Goal: Information Seeking & Learning: Learn about a topic

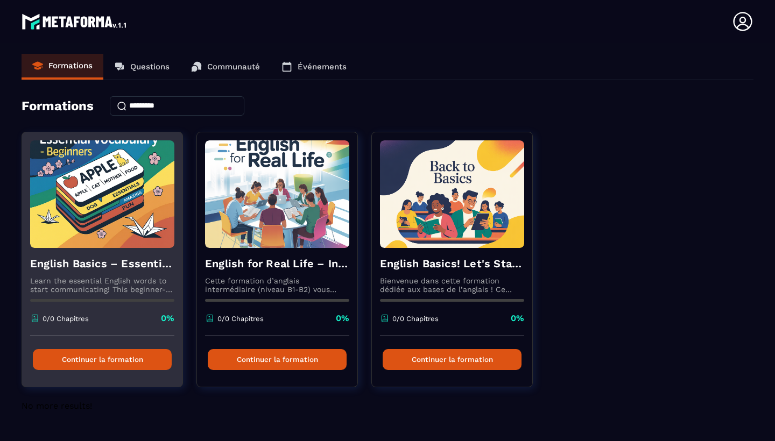
click at [83, 357] on button "Continuer la formation" at bounding box center [102, 359] width 139 height 21
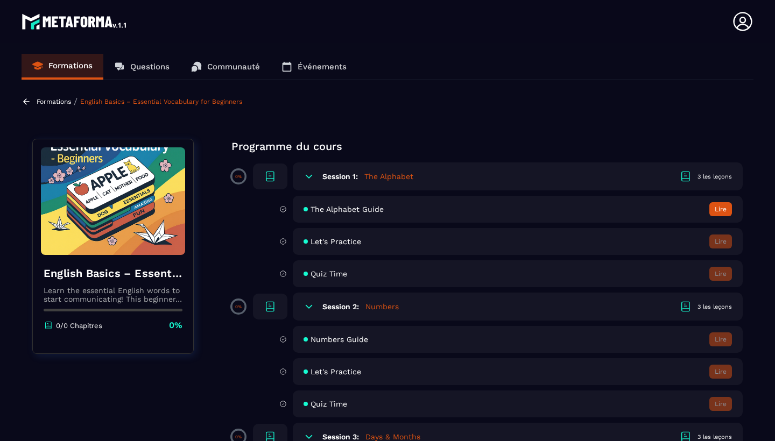
click at [717, 210] on button "Lire" at bounding box center [720, 209] width 23 height 14
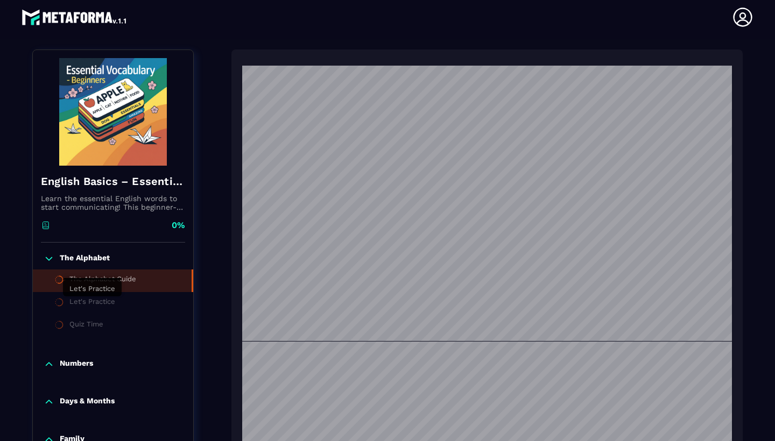
click at [103, 301] on div "Let's Practice" at bounding box center [92, 304] width 46 height 12
click at [103, 302] on div "Let's Practice" at bounding box center [92, 304] width 46 height 12
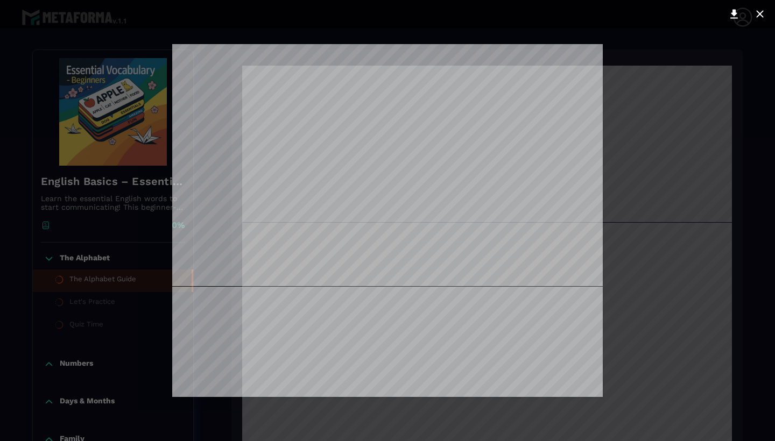
click at [718, 286] on div at bounding box center [387, 220] width 775 height 441
click at [767, 229] on div at bounding box center [387, 220] width 775 height 441
click at [635, 396] on div at bounding box center [387, 220] width 775 height 441
click at [657, 369] on div at bounding box center [387, 220] width 775 height 441
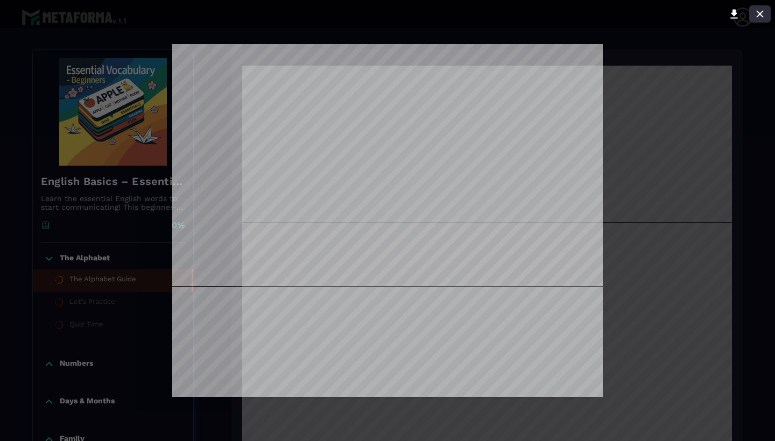
click at [761, 9] on icon at bounding box center [759, 14] width 13 height 13
click at [720, 325] on div at bounding box center [387, 220] width 775 height 441
click at [760, 16] on icon at bounding box center [759, 14] width 13 height 13
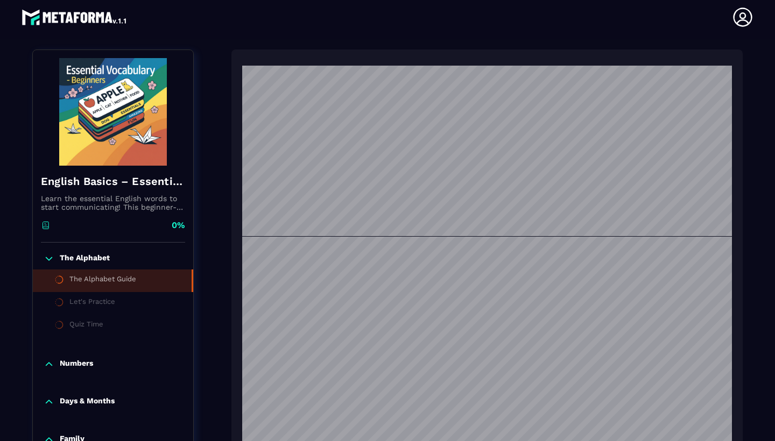
scroll to position [785, 0]
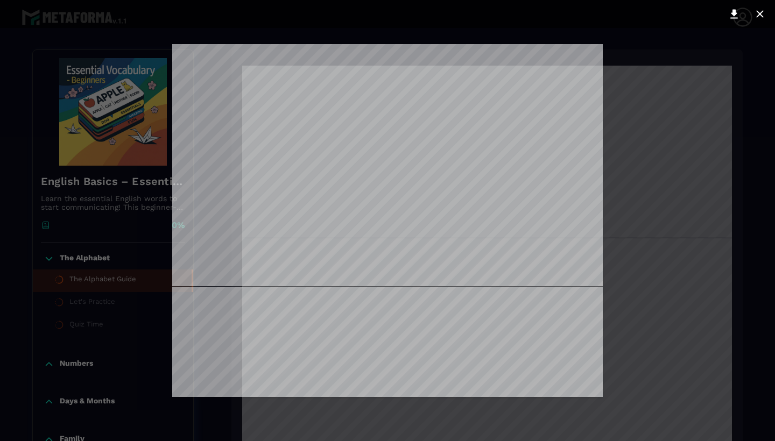
click at [714, 235] on div at bounding box center [387, 220] width 775 height 441
click at [762, 15] on icon at bounding box center [759, 14] width 13 height 13
click at [762, 10] on icon at bounding box center [759, 14] width 13 height 13
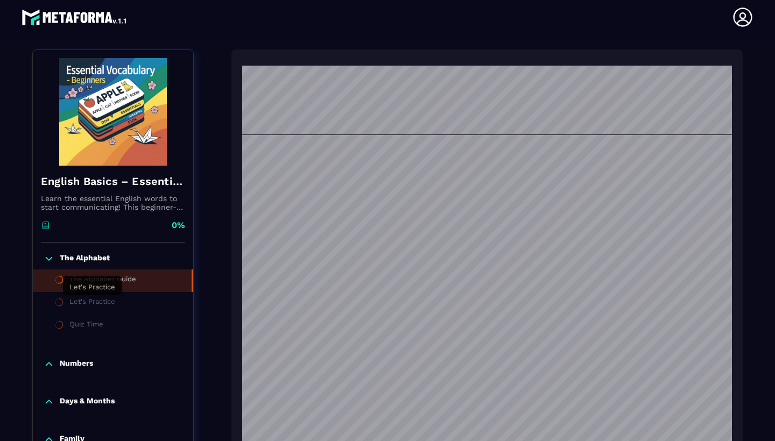
click at [111, 298] on div "Let's Practice" at bounding box center [92, 304] width 46 height 12
click at [110, 306] on div "Let's Practice" at bounding box center [92, 304] width 46 height 12
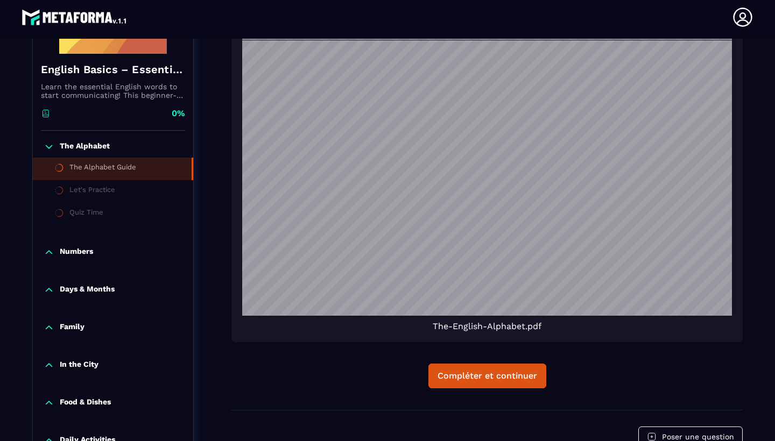
scroll to position [294, 0]
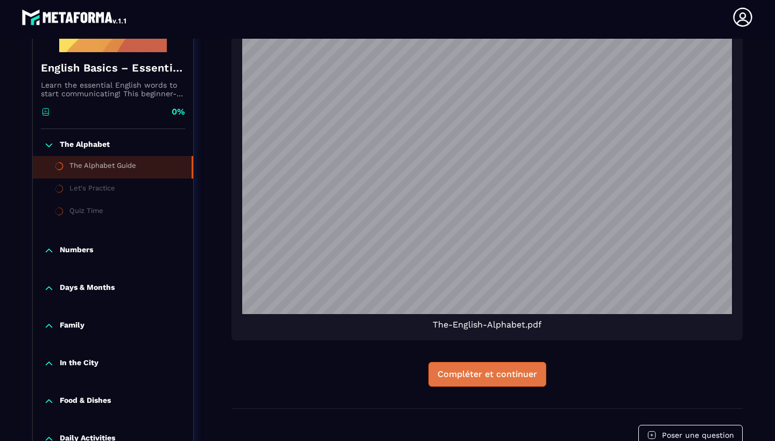
click at [494, 376] on div "Compléter et continuer" at bounding box center [487, 374] width 100 height 11
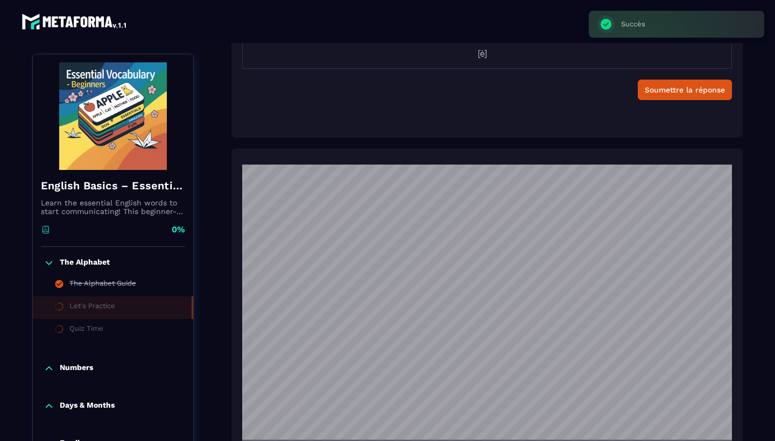
scroll to position [112, 0]
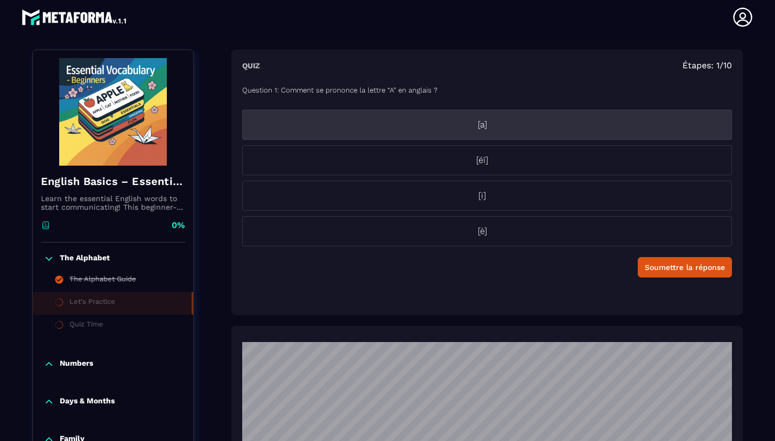
click at [483, 128] on p "[a]" at bounding box center [482, 124] width 479 height 13
click at [458, 122] on p "[a]" at bounding box center [482, 124] width 479 height 13
click at [527, 127] on p "[a]" at bounding box center [482, 124] width 479 height 13
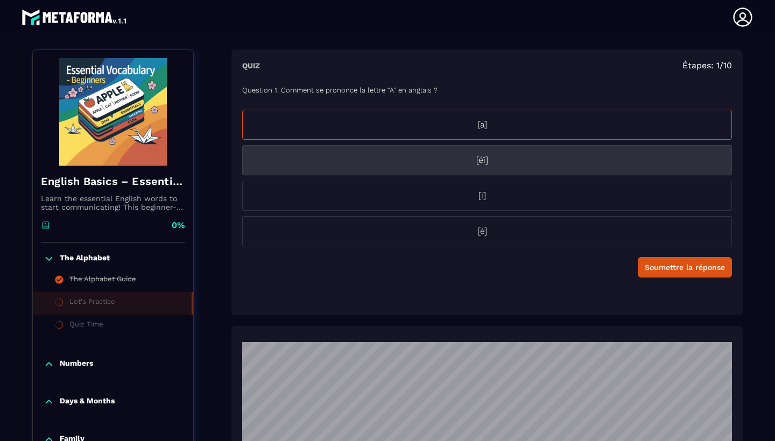
click at [487, 157] on p "[éï]" at bounding box center [482, 160] width 479 height 13
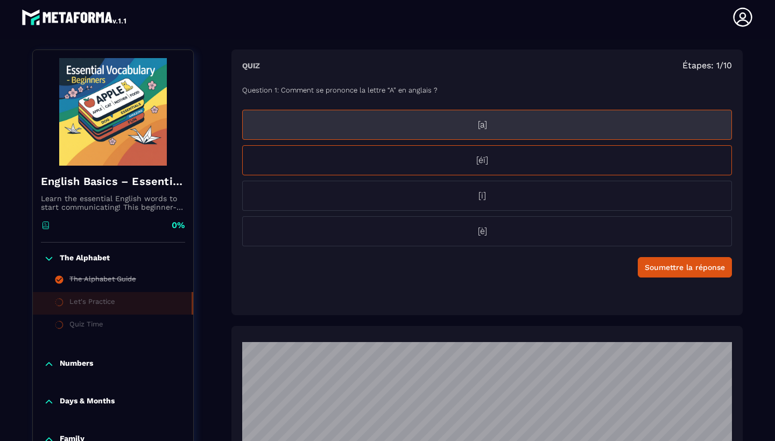
click at [500, 119] on p "[a]" at bounding box center [482, 124] width 479 height 13
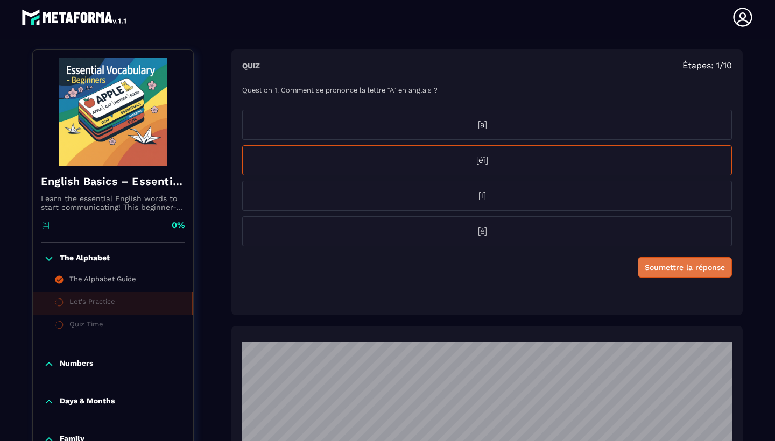
click at [696, 270] on div "Soumettre la réponse" at bounding box center [685, 267] width 80 height 11
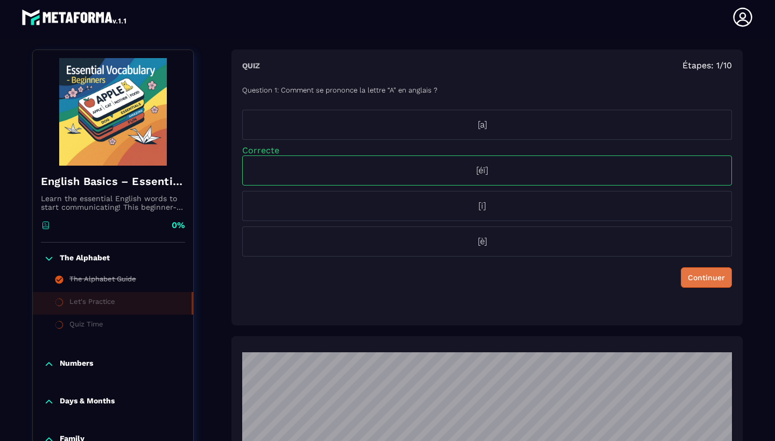
click at [717, 275] on div "Continuer" at bounding box center [706, 277] width 37 height 11
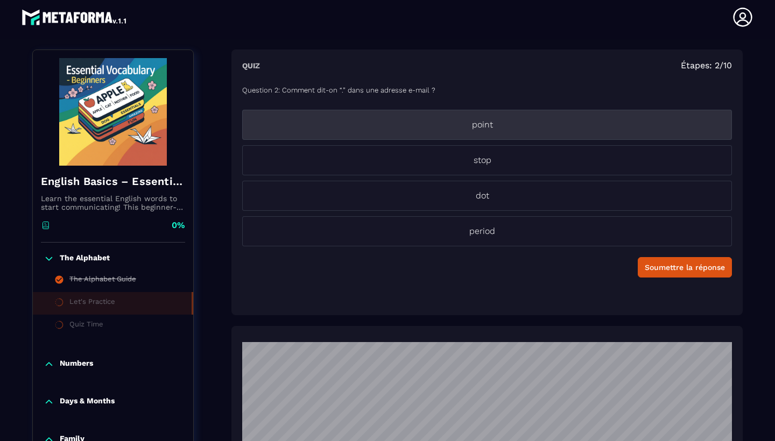
click at [493, 122] on p "point" at bounding box center [482, 124] width 479 height 13
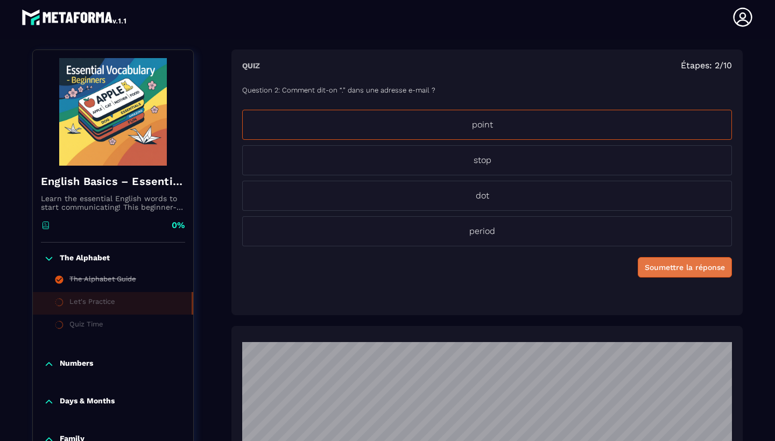
click at [666, 267] on div "Soumettre la réponse" at bounding box center [685, 267] width 80 height 11
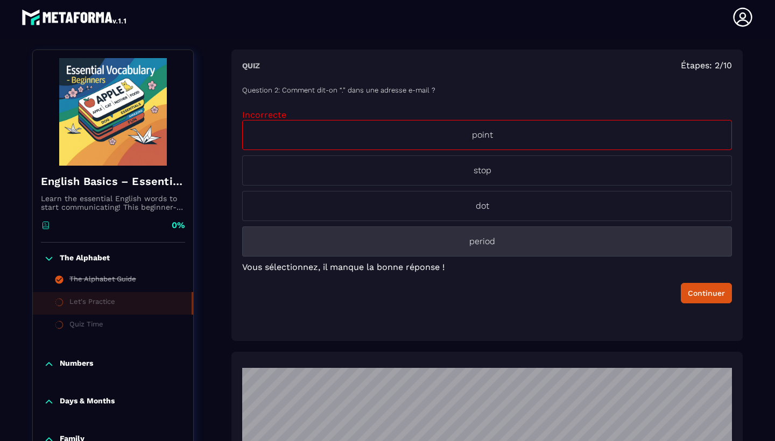
click at [501, 238] on p "period" at bounding box center [482, 241] width 479 height 13
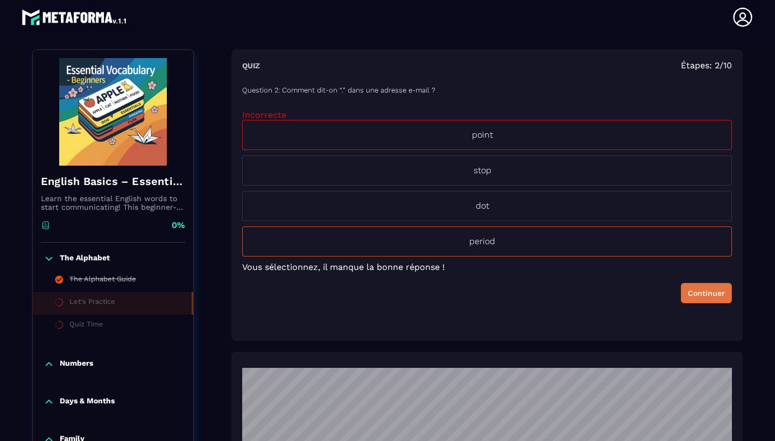
click at [704, 297] on div "Continuer" at bounding box center [706, 293] width 37 height 11
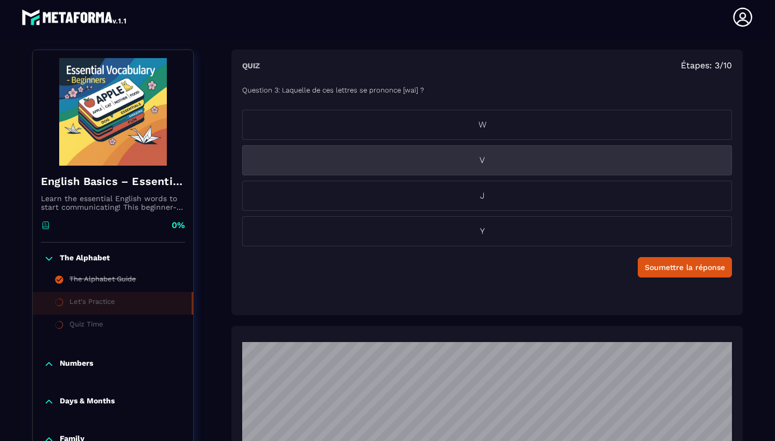
click at [487, 159] on p "V" at bounding box center [482, 160] width 479 height 13
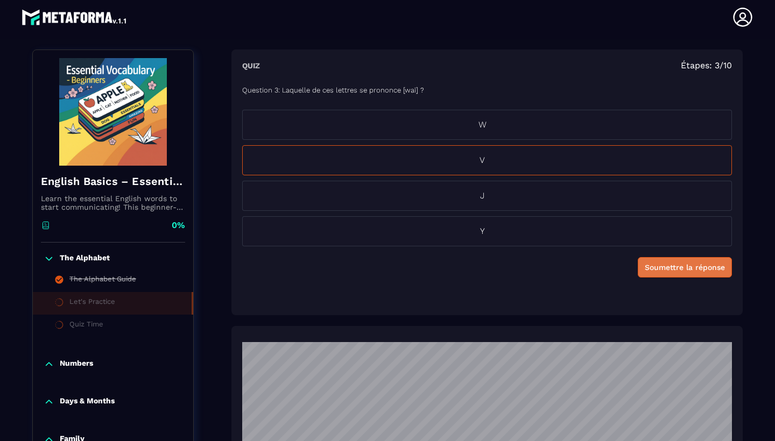
click at [664, 266] on div "Soumettre la réponse" at bounding box center [685, 267] width 80 height 11
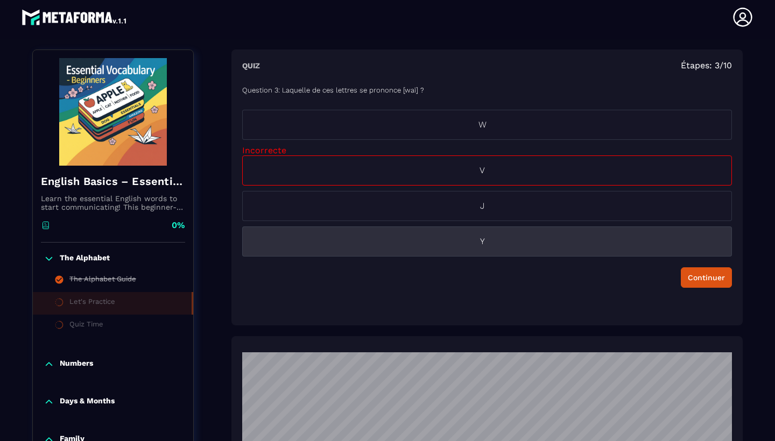
click at [491, 243] on p "Y" at bounding box center [482, 241] width 479 height 13
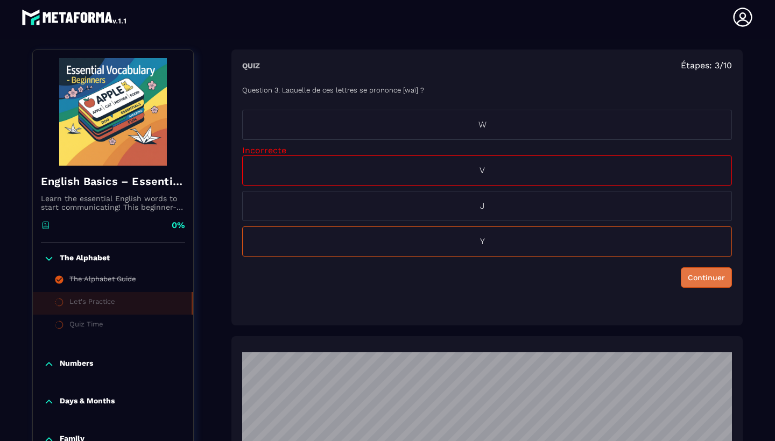
click at [698, 275] on div "Continuer" at bounding box center [706, 277] width 37 height 11
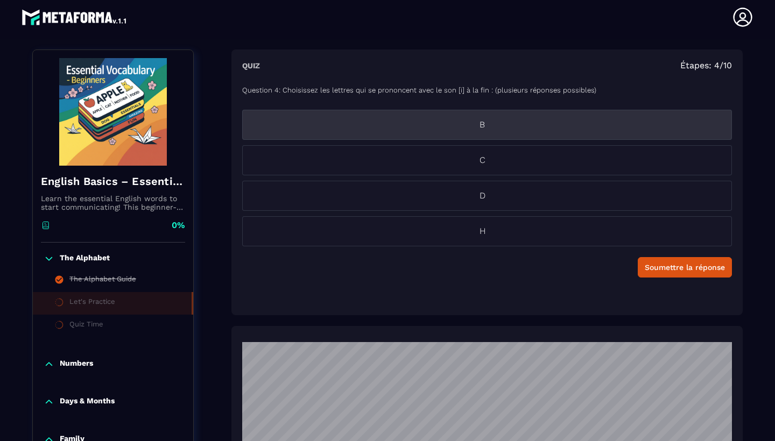
click at [486, 130] on p "B" at bounding box center [482, 124] width 479 height 13
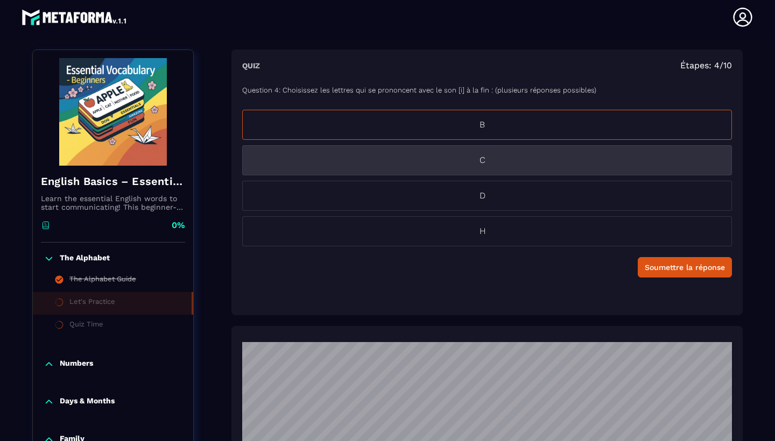
click at [494, 160] on p "C" at bounding box center [482, 160] width 479 height 13
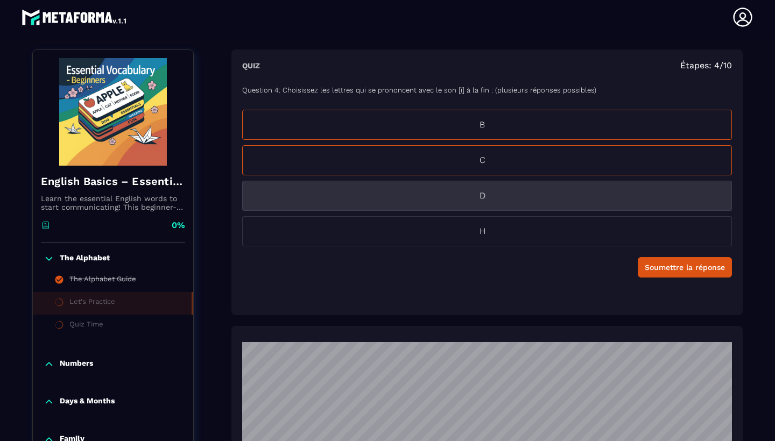
click at [507, 194] on p "D" at bounding box center [482, 195] width 479 height 13
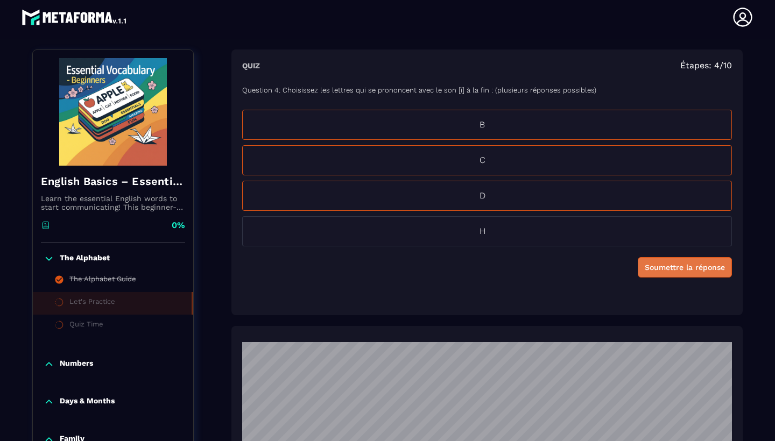
click at [671, 267] on div "Soumettre la réponse" at bounding box center [685, 267] width 80 height 11
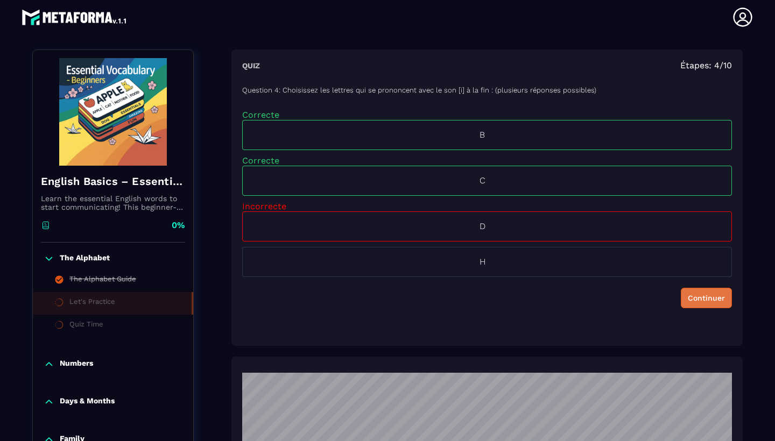
click at [705, 299] on div "Continuer" at bounding box center [706, 298] width 37 height 11
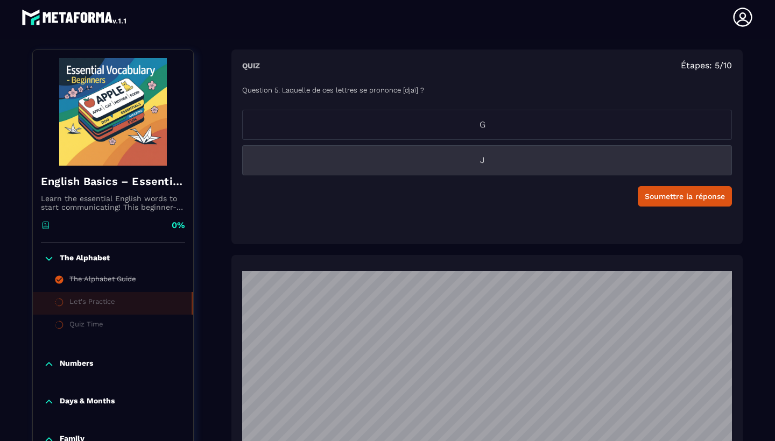
click at [489, 154] on p "J" at bounding box center [482, 160] width 479 height 13
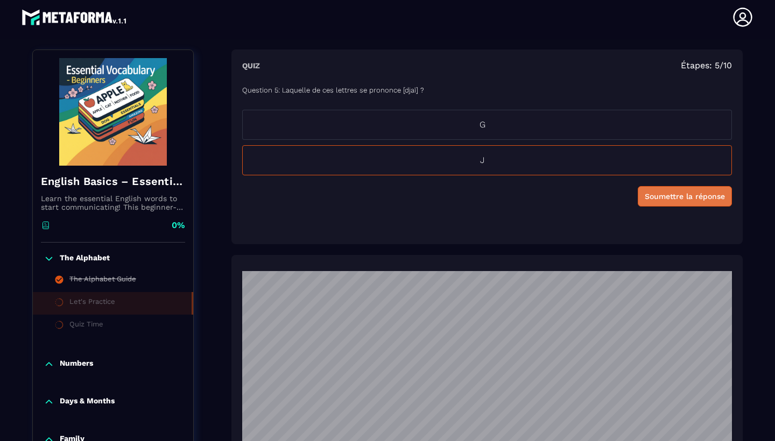
click at [698, 196] on div "Soumettre la réponse" at bounding box center [685, 196] width 80 height 11
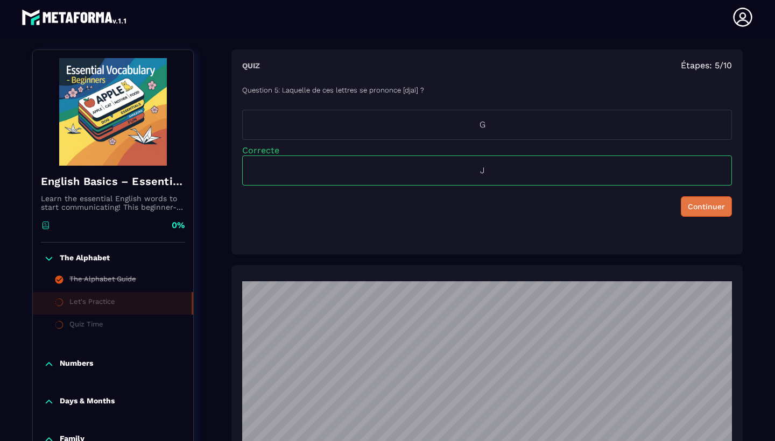
click at [708, 203] on div "Continuer" at bounding box center [706, 206] width 37 height 11
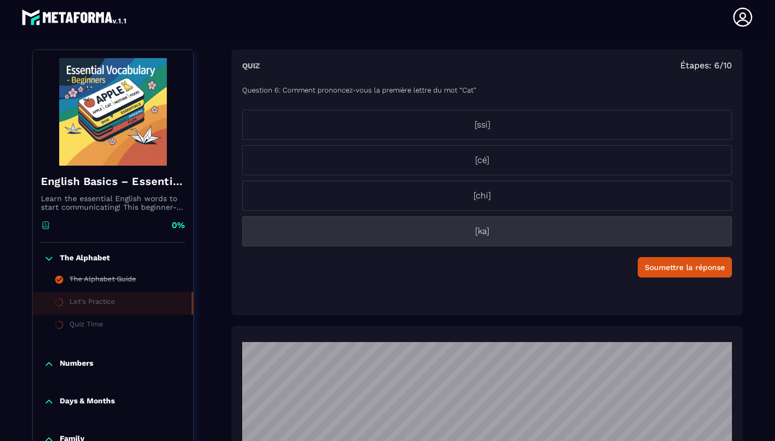
click at [483, 230] on p "[ka]" at bounding box center [482, 231] width 479 height 13
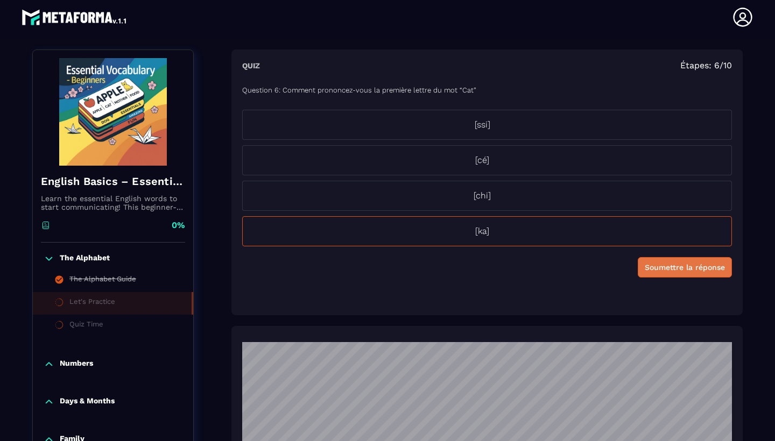
click at [657, 272] on div "Soumettre la réponse" at bounding box center [685, 267] width 80 height 11
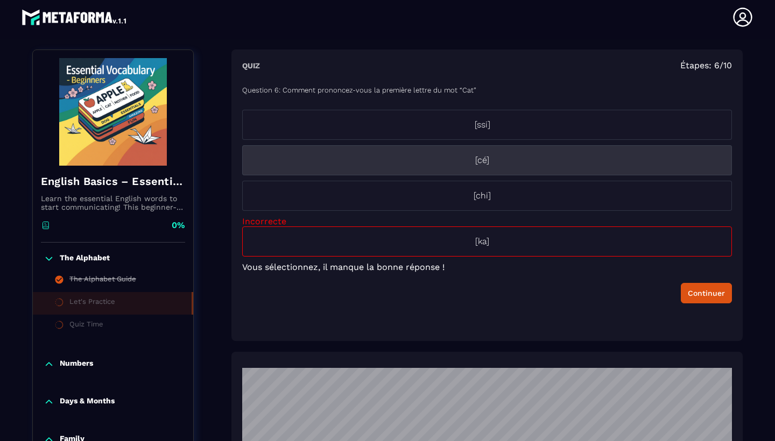
click at [491, 160] on p "[cé]" at bounding box center [482, 160] width 479 height 13
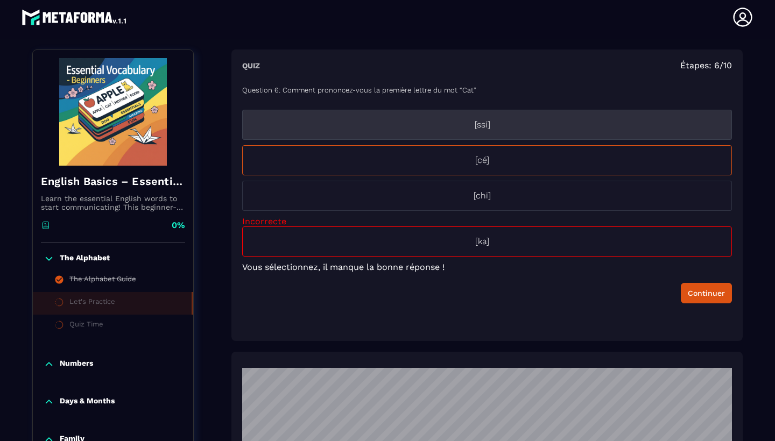
click at [491, 125] on p "[ssi]" at bounding box center [482, 124] width 479 height 13
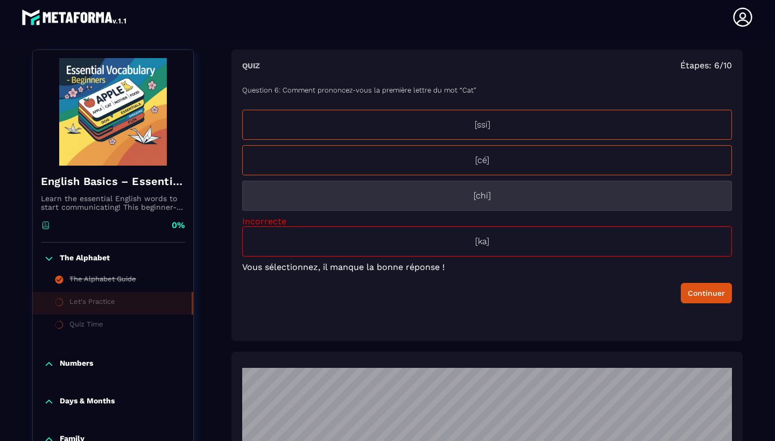
click at [489, 195] on p "[chi]" at bounding box center [482, 195] width 479 height 13
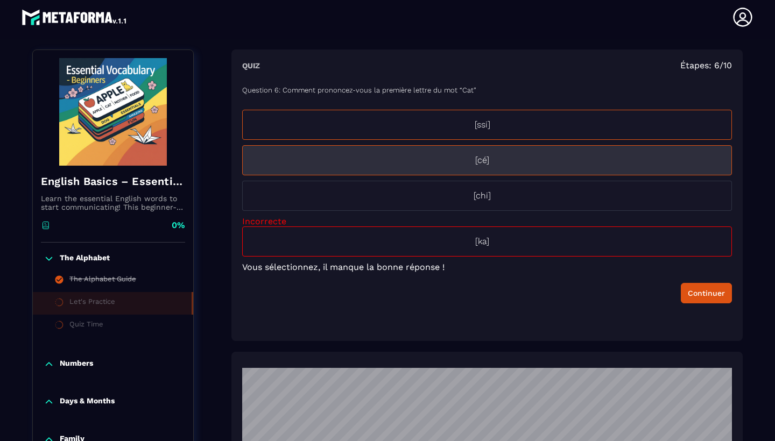
click at [492, 167] on li "[cé]" at bounding box center [487, 160] width 490 height 30
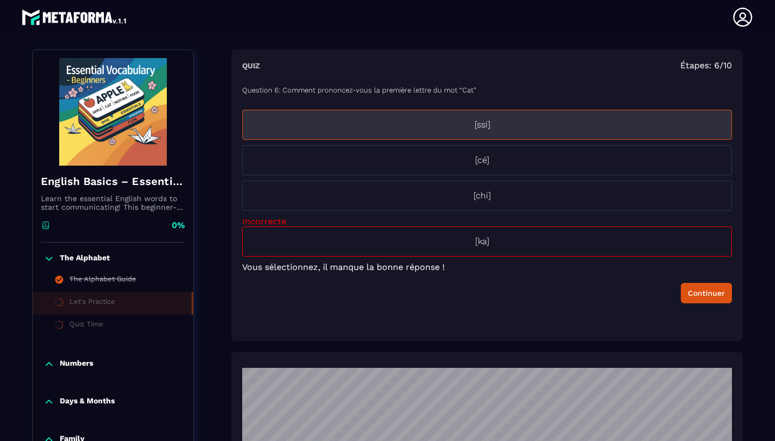
click at [508, 119] on p "[ssi]" at bounding box center [482, 124] width 479 height 13
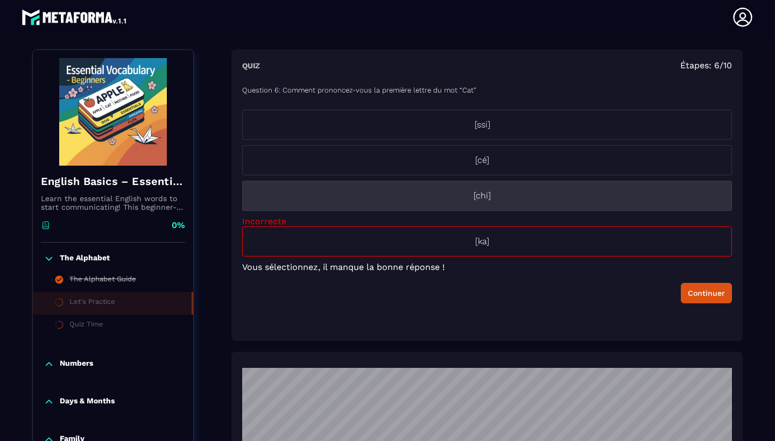
click at [489, 193] on p "[chi]" at bounding box center [482, 195] width 479 height 13
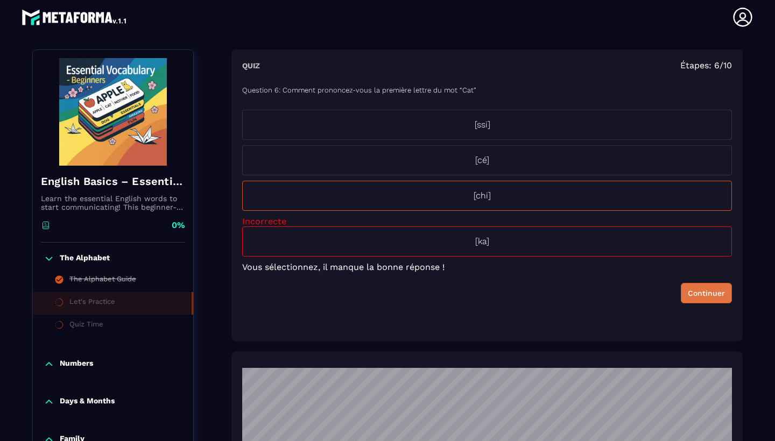
click at [698, 293] on div "Continuer" at bounding box center [706, 293] width 37 height 11
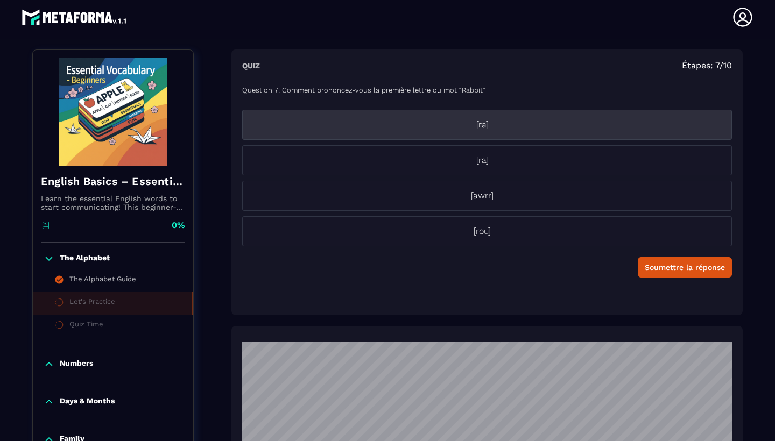
click at [521, 124] on p "[ra]" at bounding box center [482, 124] width 479 height 13
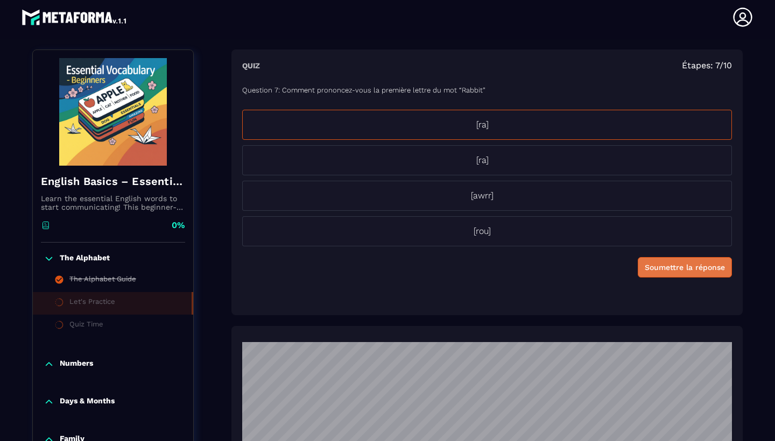
click at [695, 271] on div "Soumettre la réponse" at bounding box center [685, 267] width 80 height 11
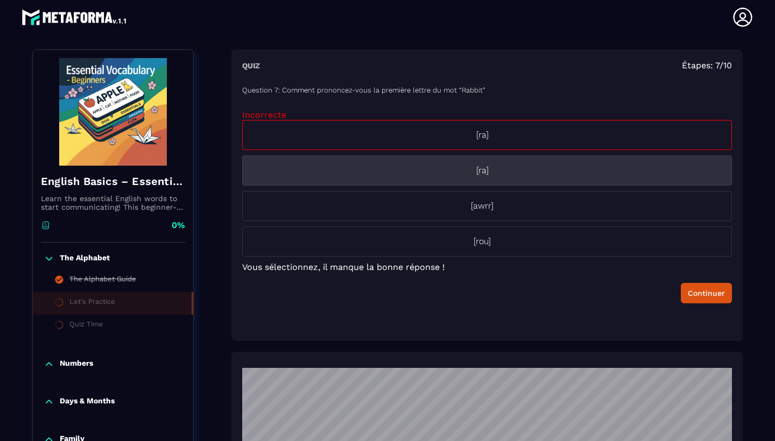
click at [520, 174] on p "[ra]" at bounding box center [482, 170] width 479 height 13
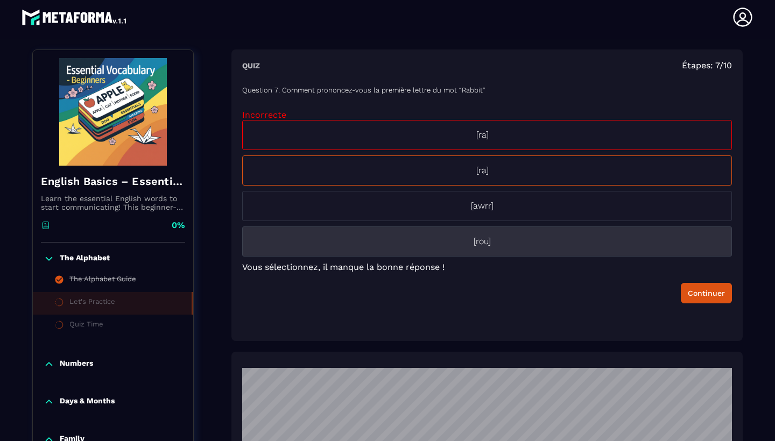
click at [491, 241] on p "[rou]" at bounding box center [482, 241] width 479 height 13
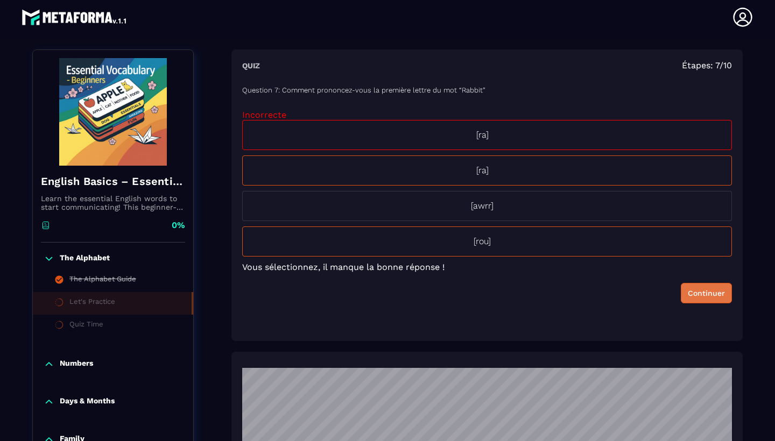
click at [709, 295] on div "Continuer" at bounding box center [706, 293] width 37 height 11
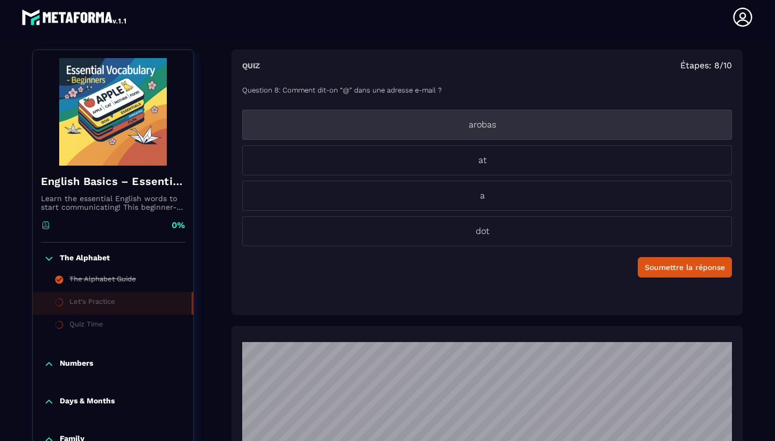
click at [492, 124] on p "arobas" at bounding box center [482, 124] width 479 height 13
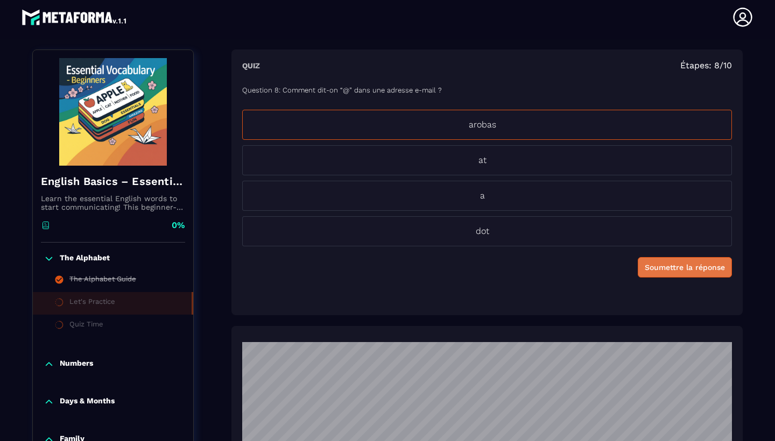
click at [657, 268] on div "Soumettre la réponse" at bounding box center [685, 267] width 80 height 11
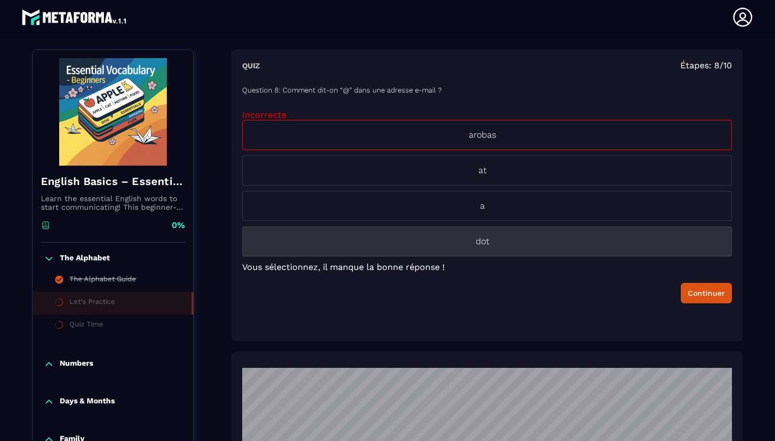
click at [525, 244] on p "dot" at bounding box center [482, 241] width 479 height 13
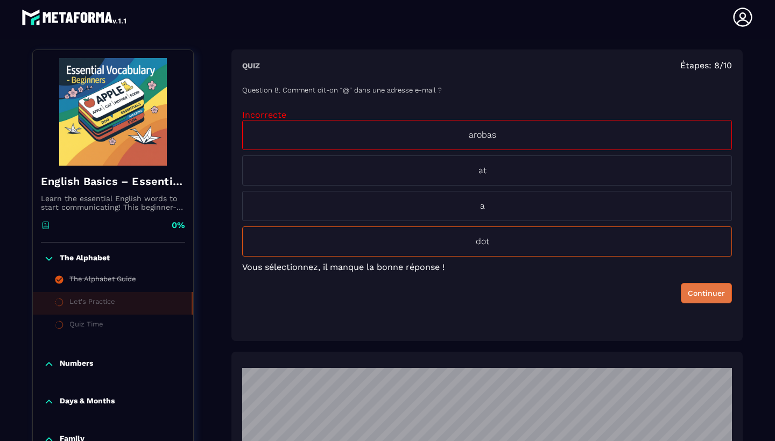
click at [697, 289] on div "Continuer" at bounding box center [706, 293] width 37 height 11
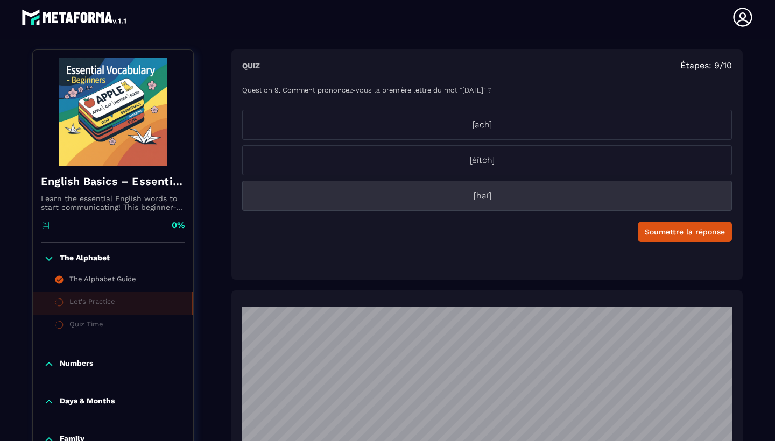
click at [522, 199] on p "[haï]" at bounding box center [482, 195] width 479 height 13
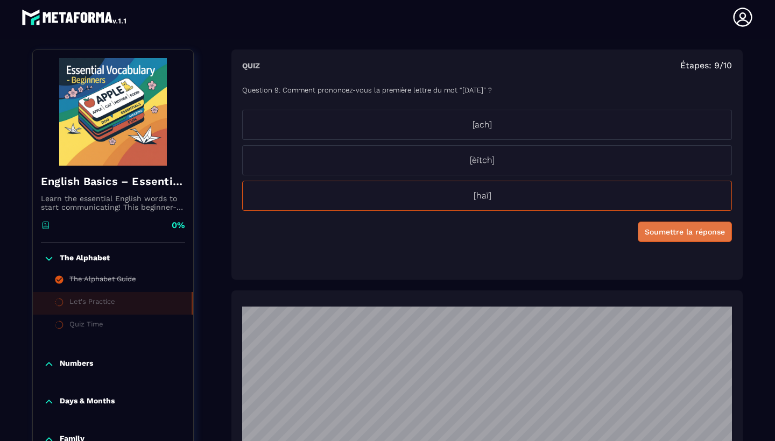
click at [662, 236] on div "Soumettre la réponse" at bounding box center [685, 231] width 80 height 11
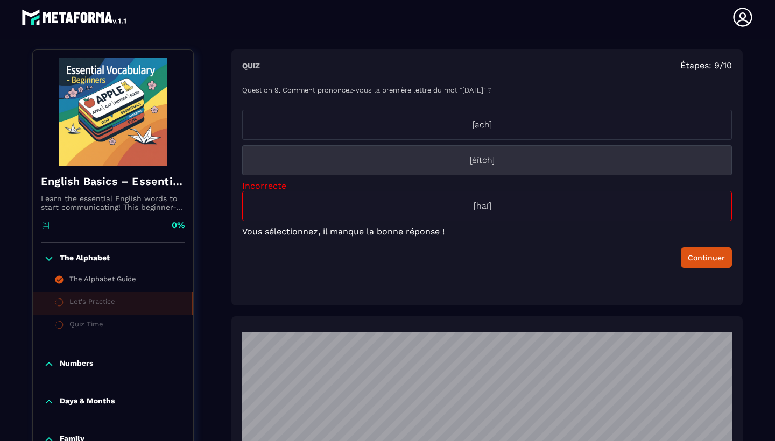
click at [499, 162] on p "[èïtch]" at bounding box center [482, 160] width 479 height 13
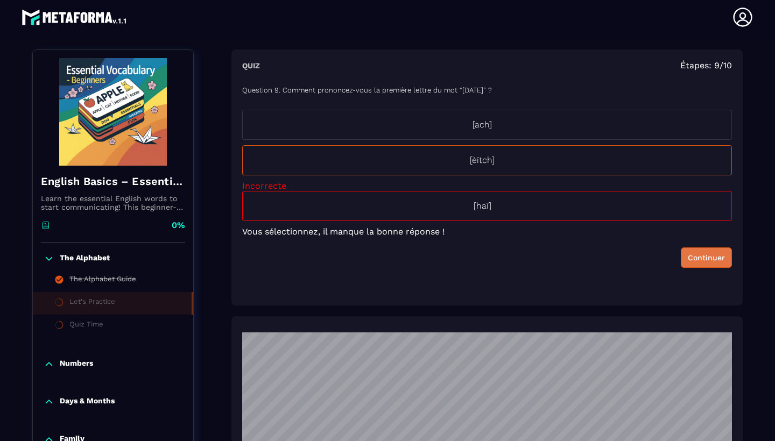
click at [691, 255] on div "Continuer" at bounding box center [706, 257] width 37 height 11
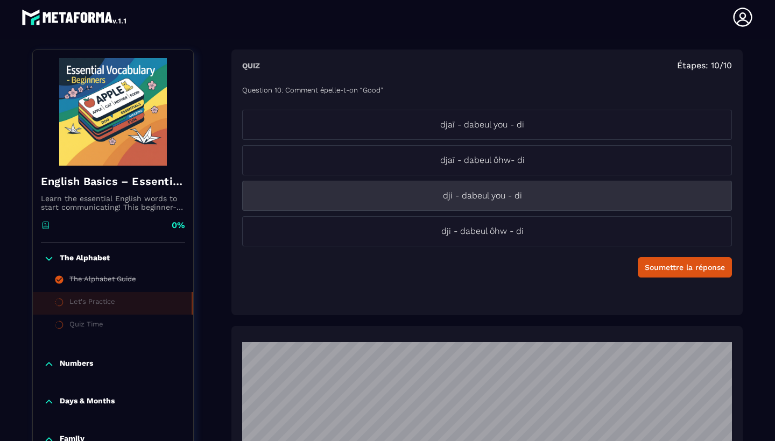
click at [518, 199] on p "dji - dabeul you - di" at bounding box center [482, 195] width 479 height 13
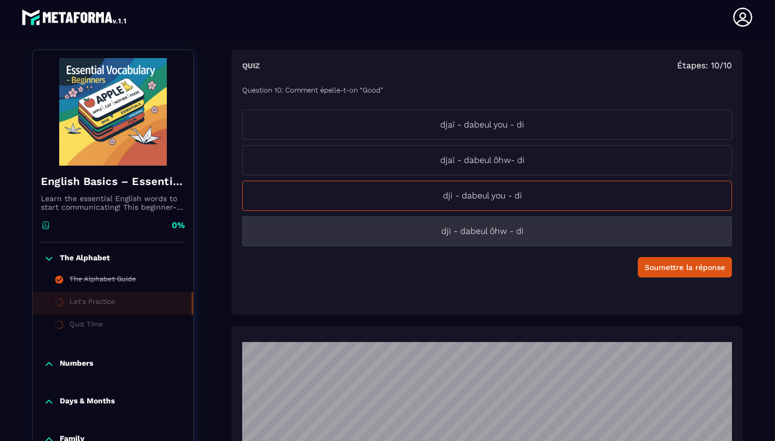
click at [507, 236] on p "dji - dabeul ôhw - di" at bounding box center [482, 231] width 479 height 13
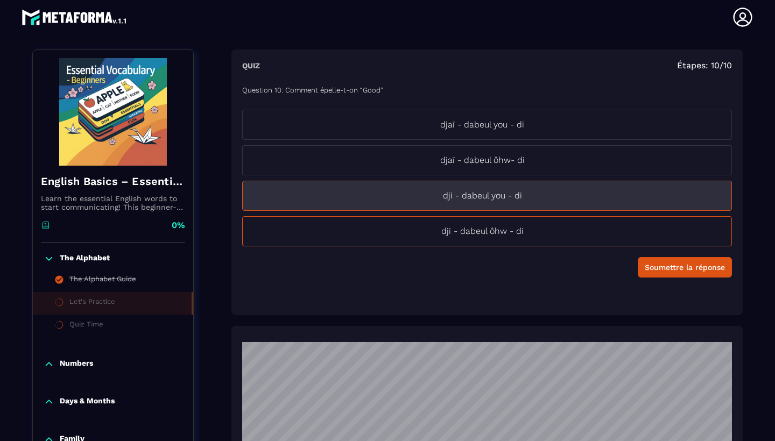
click at [688, 189] on p "dji - dabeul you - di" at bounding box center [482, 195] width 479 height 13
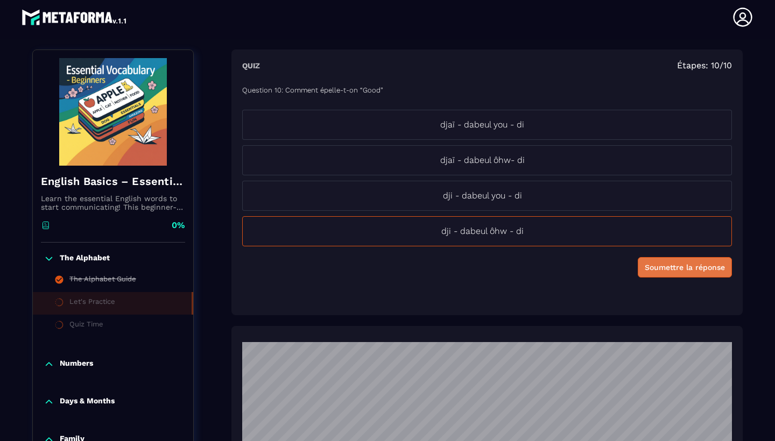
click at [707, 266] on div "Soumettre la réponse" at bounding box center [685, 267] width 80 height 11
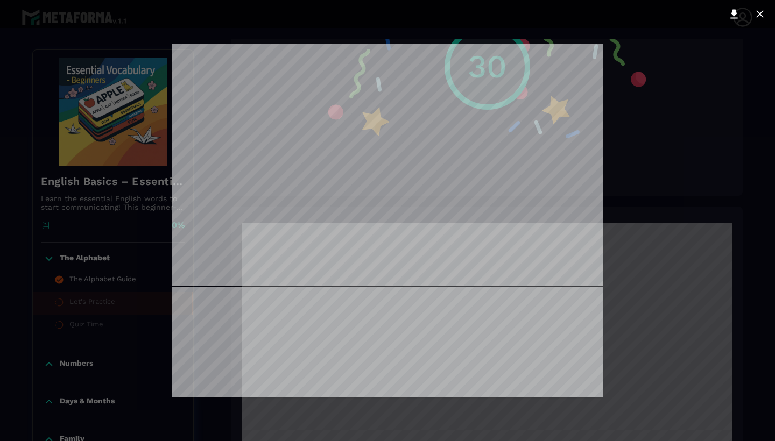
scroll to position [0, 0]
click at [758, 12] on icon at bounding box center [759, 13] width 7 height 7
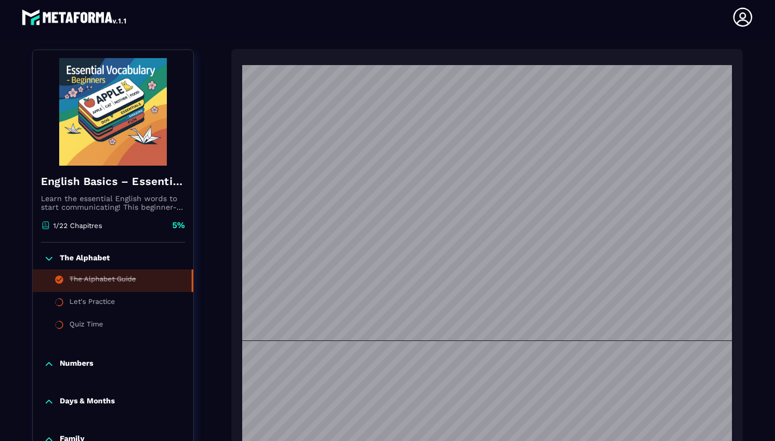
scroll to position [112, 0]
